Goal: Navigation & Orientation: Find specific page/section

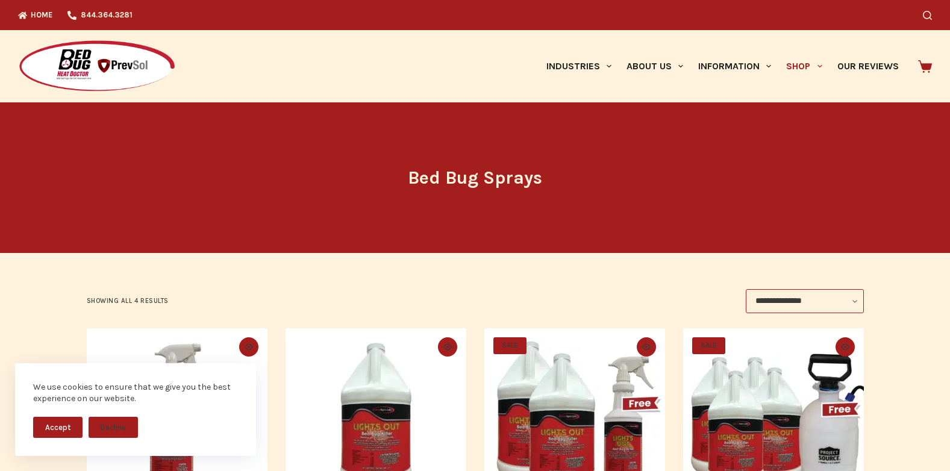
click at [30, 58] on img at bounding box center [97, 67] width 158 height 54
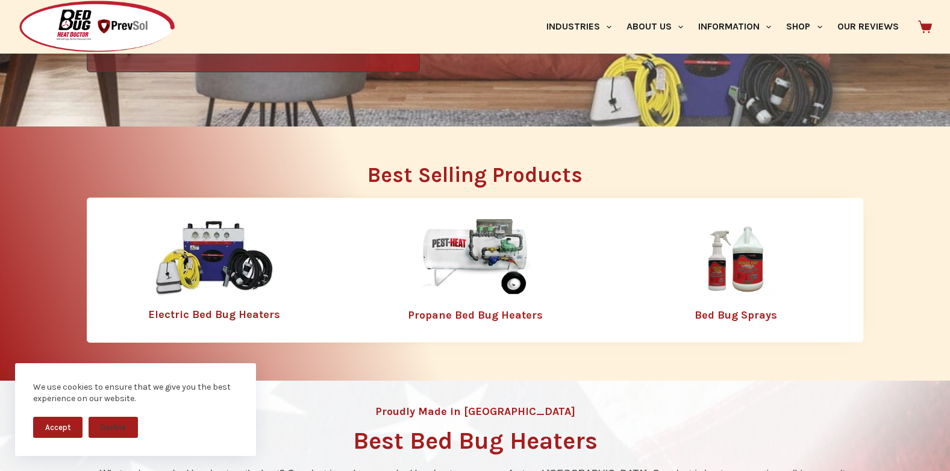
scroll to position [376, 0]
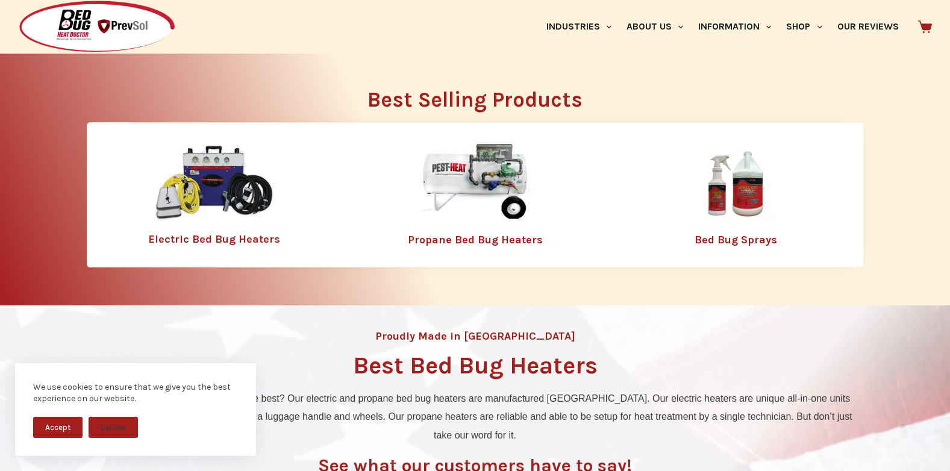
click at [745, 239] on link "Bed Bug Sprays" at bounding box center [736, 239] width 83 height 13
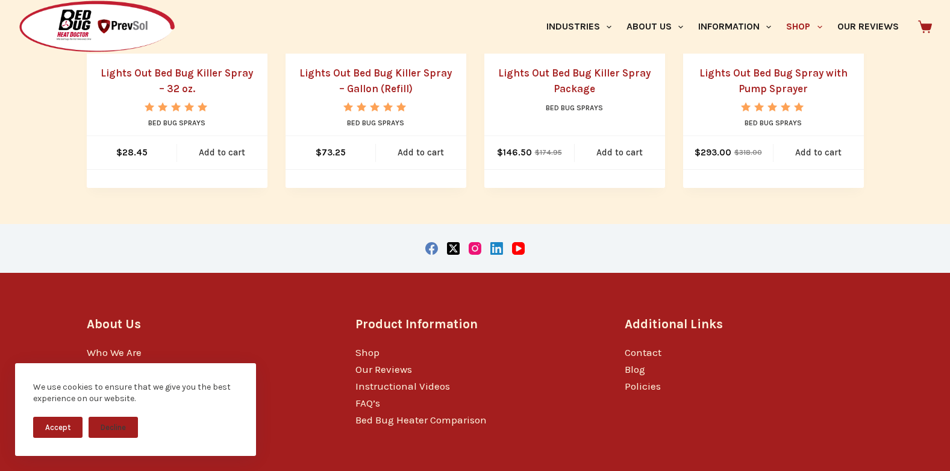
scroll to position [476, 0]
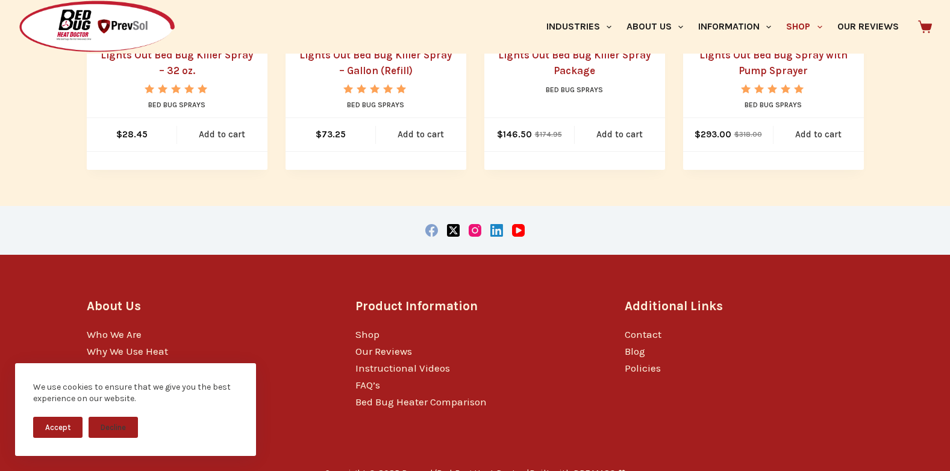
click at [432, 230] on icon "Facebook" at bounding box center [431, 230] width 13 height 13
